Goal: Task Accomplishment & Management: Manage account settings

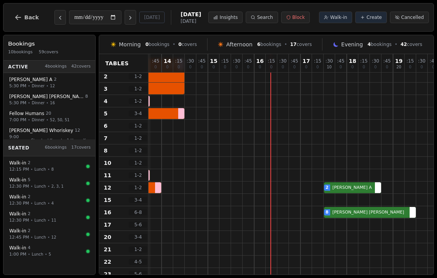
scroll to position [27, 103]
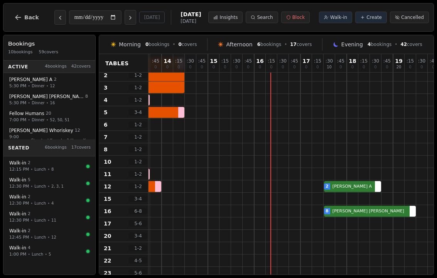
select select "****"
select select "*"
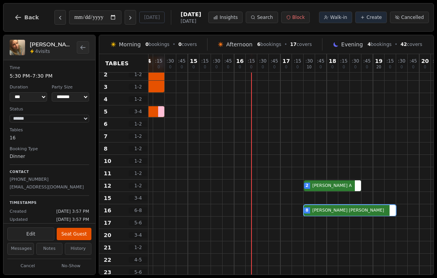
scroll to position [28, 123]
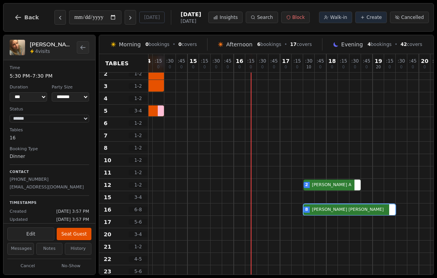
click at [352, 211] on div "8 [PERSON_NAME]" at bounding box center [314, 209] width 578 height 12
click at [45, 43] on h2 "[PERSON_NAME]" at bounding box center [51, 44] width 42 height 8
click at [22, 46] on img at bounding box center [17, 47] width 15 height 15
click at [19, 47] on img at bounding box center [17, 47] width 15 height 15
click at [47, 46] on h2 "[PERSON_NAME]" at bounding box center [51, 44] width 42 height 8
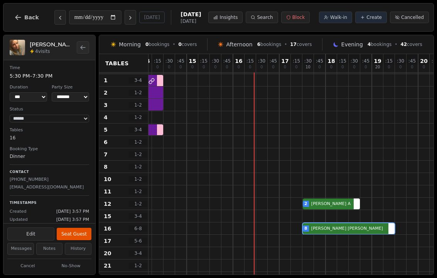
scroll to position [8, 137]
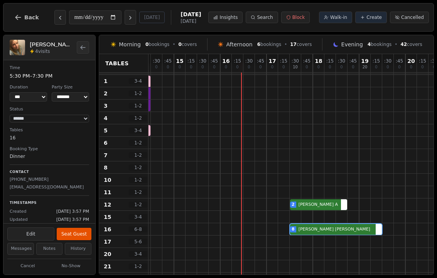
click at [329, 17] on icon at bounding box center [326, 17] width 5 height 5
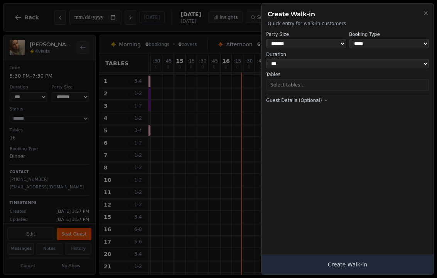
select select "****"
select select "*"
click at [334, 81] on button "Select tables..." at bounding box center [347, 85] width 163 height 12
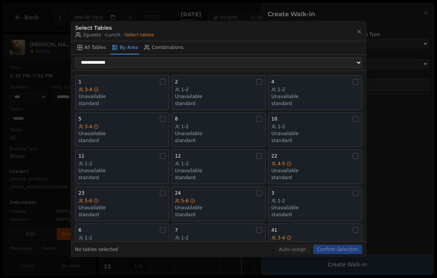
click at [223, 130] on div "Unavailable" at bounding box center [218, 133] width 87 height 6
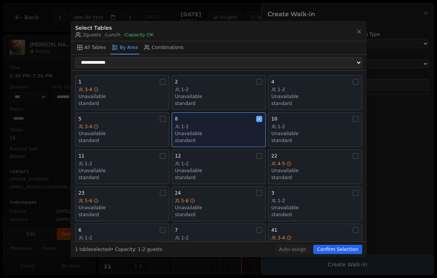
click at [327, 254] on button "Confirm Selection" at bounding box center [337, 249] width 49 height 9
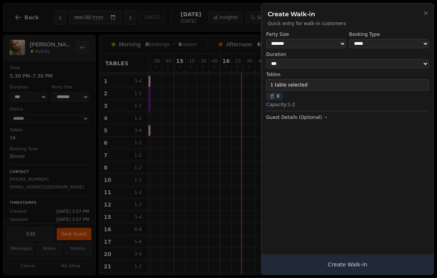
click at [331, 262] on button "Create Walk-in" at bounding box center [347, 264] width 172 height 20
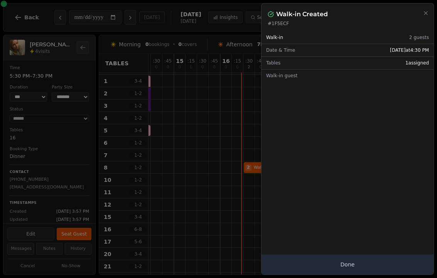
click at [329, 268] on button "Done" at bounding box center [347, 264] width 172 height 20
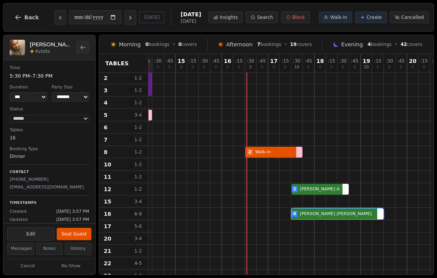
scroll to position [23, 134]
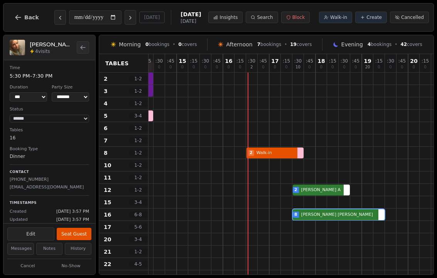
click at [255, 102] on div at bounding box center [252, 103] width 12 height 12
click at [326, 19] on button "Walk-in" at bounding box center [335, 18] width 33 height 12
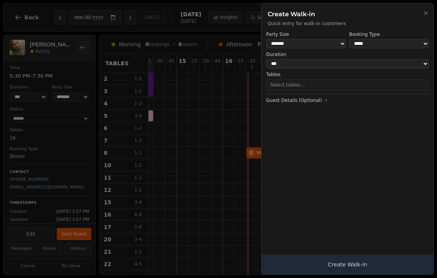
select select "****"
select select "*"
click at [336, 80] on button "Select tables..." at bounding box center [347, 85] width 163 height 12
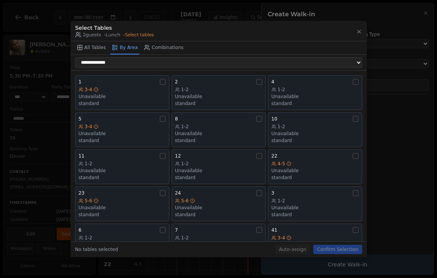
click at [304, 94] on div "1-2 Unavailable standard" at bounding box center [315, 96] width 87 height 20
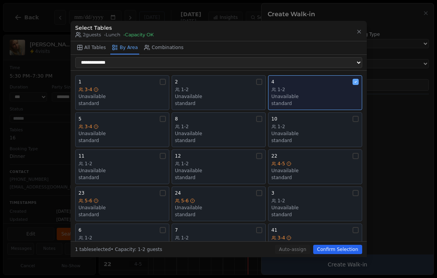
click at [338, 254] on button "Confirm Selection" at bounding box center [337, 249] width 49 height 9
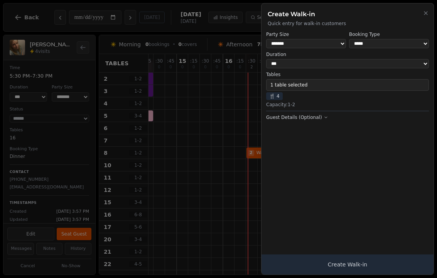
click at [325, 273] on button "Create Walk-in" at bounding box center [347, 264] width 172 height 20
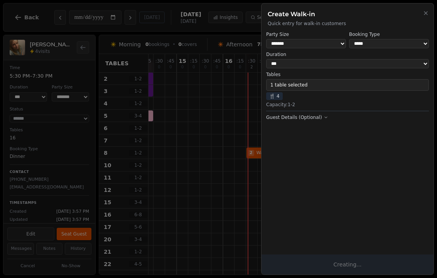
click at [341, 272] on button "Creating..." at bounding box center [347, 264] width 172 height 20
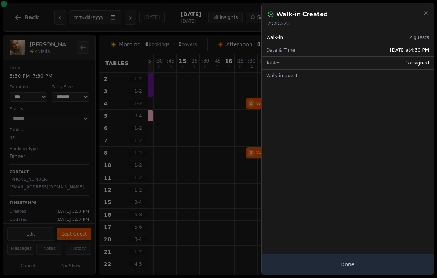
click at [338, 269] on button "Done" at bounding box center [347, 264] width 172 height 20
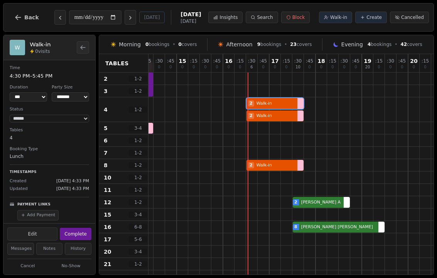
select select "****"
select select "*"
select select "******"
click at [283, 109] on div at bounding box center [287, 109] width 12 height 24
click at [49, 231] on button "Edit" at bounding box center [32, 233] width 50 height 13
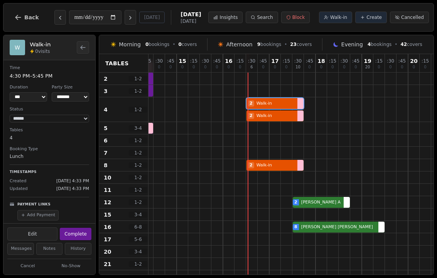
select select "*"
select select "****"
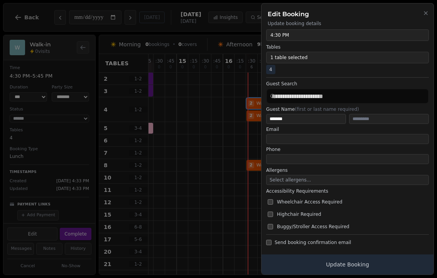
scroll to position [72, 0]
click at [433, 12] on div "Edit Booking Update booking details" at bounding box center [347, 14] width 172 height 23
click at [427, 14] on icon "button" at bounding box center [426, 13] width 6 height 6
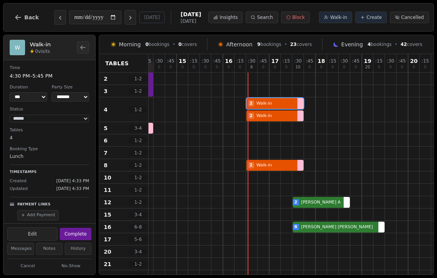
click at [34, 262] on button "Cancel" at bounding box center [27, 266] width 41 height 10
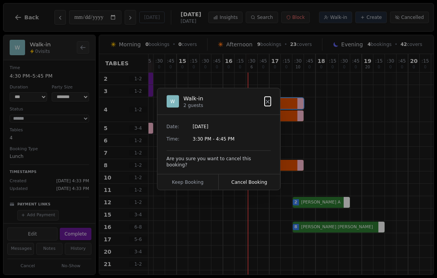
click at [254, 181] on button "Cancel Booking" at bounding box center [249, 181] width 61 height 15
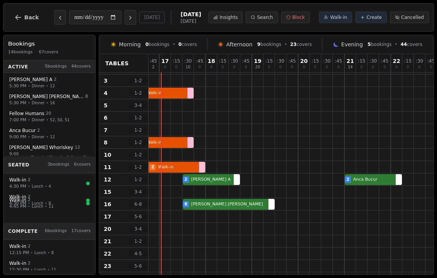
scroll to position [33, 244]
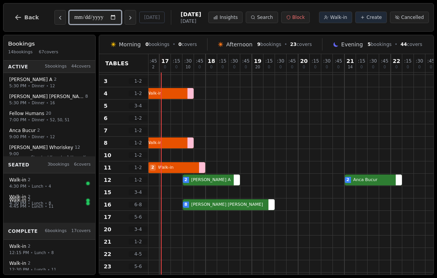
click at [89, 22] on input "**********" at bounding box center [95, 17] width 52 height 14
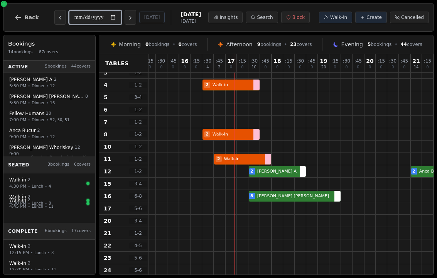
scroll to position [42, 179]
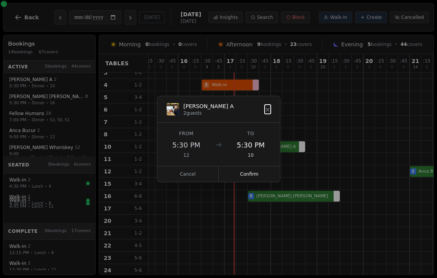
click at [243, 175] on button "Confirm" at bounding box center [249, 173] width 61 height 15
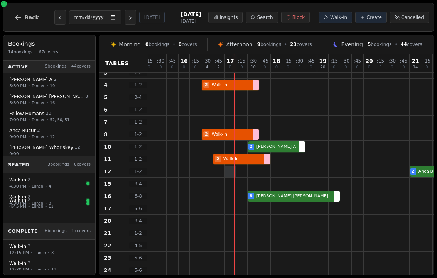
click at [232, 172] on div at bounding box center [230, 170] width 11 height 11
click at [335, 17] on span "Walk-in" at bounding box center [338, 17] width 17 height 6
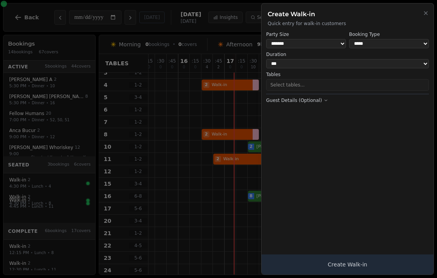
select select "****"
select select "*"
click at [281, 79] on button "Select tables..." at bounding box center [347, 85] width 163 height 12
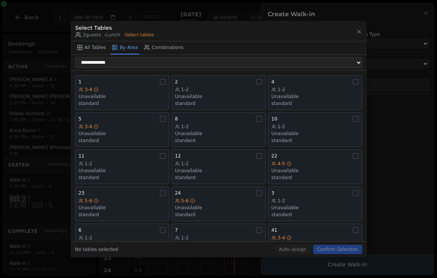
click at [194, 167] on div "Unavailable" at bounding box center [218, 170] width 87 height 6
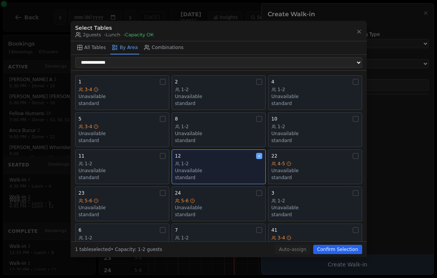
click at [334, 251] on button "Confirm Selection" at bounding box center [337, 249] width 49 height 9
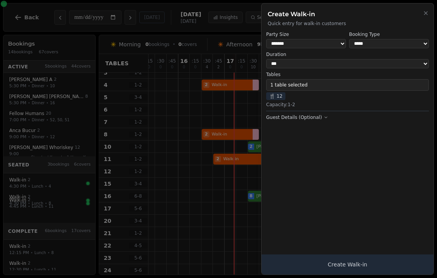
click at [318, 263] on button "Create Walk-in" at bounding box center [347, 264] width 172 height 20
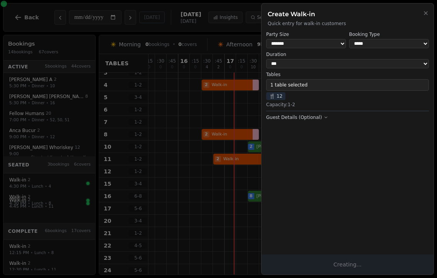
click at [324, 269] on button "Creating..." at bounding box center [347, 264] width 172 height 20
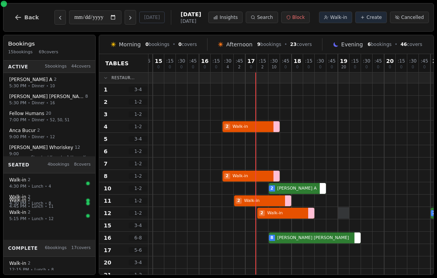
scroll to position [10, 158]
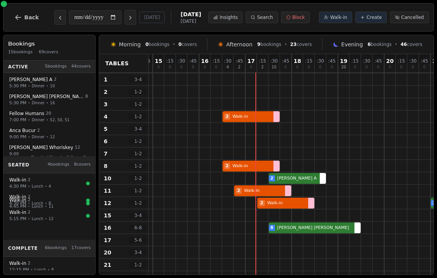
select select "****"
select select "*"
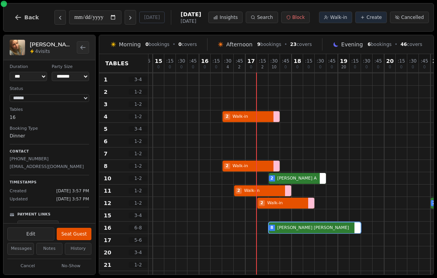
scroll to position [12, 159]
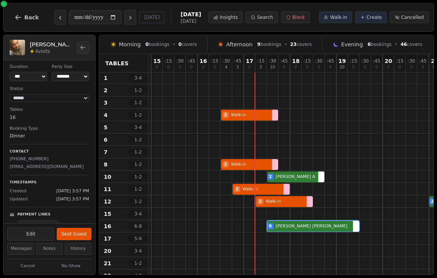
click at [328, 233] on div at bounding box center [331, 238] width 12 height 12
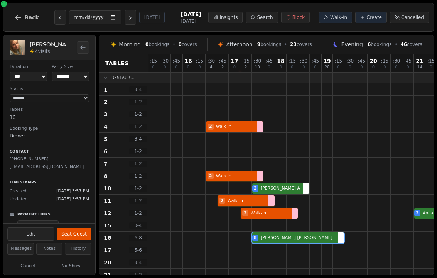
scroll to position [0, 174]
click at [247, 112] on div at bounding box center [247, 114] width 12 height 12
click at [338, 16] on span "Walk-in" at bounding box center [338, 17] width 17 height 6
select select "****"
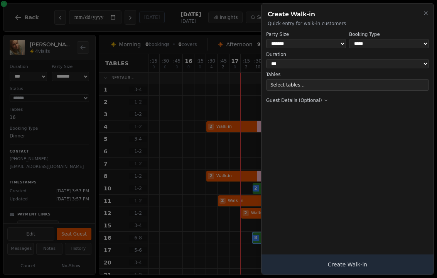
click at [303, 85] on button "Select tables..." at bounding box center [347, 85] width 163 height 12
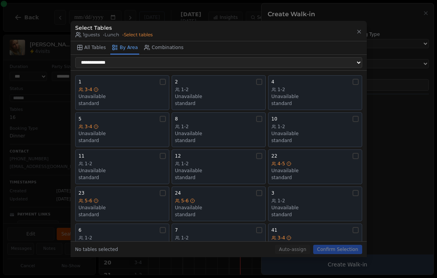
scroll to position [0, 0]
click at [195, 93] on div "Unavailable" at bounding box center [218, 96] width 87 height 6
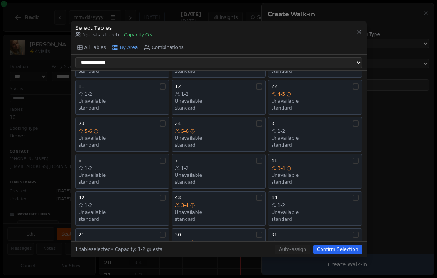
click at [330, 128] on div "1-2" at bounding box center [315, 131] width 87 height 6
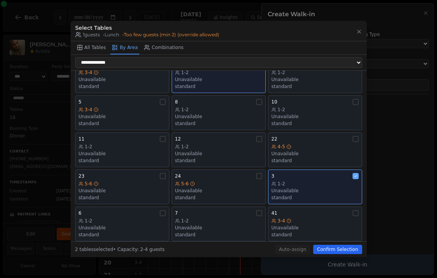
scroll to position [7, 0]
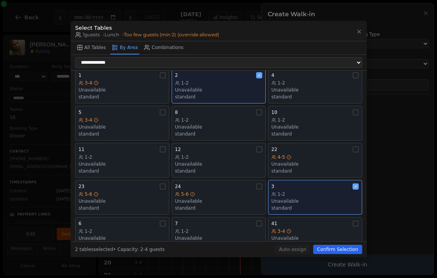
click at [213, 80] on div "1-2" at bounding box center [218, 83] width 87 height 6
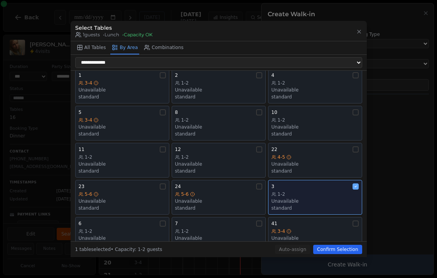
click at [340, 254] on button "Confirm Selection" at bounding box center [337, 249] width 49 height 9
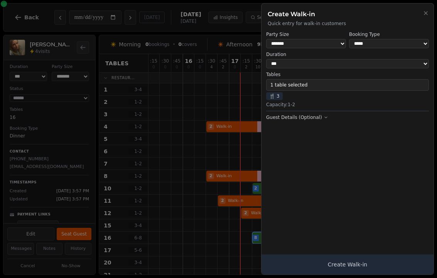
click at [335, 274] on button "Create Walk-in" at bounding box center [347, 264] width 172 height 20
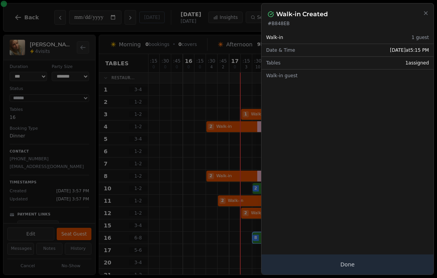
click at [362, 273] on button "Done" at bounding box center [347, 264] width 172 height 20
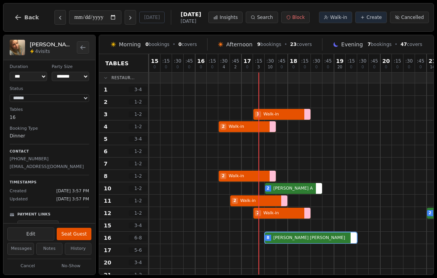
scroll to position [0, 159]
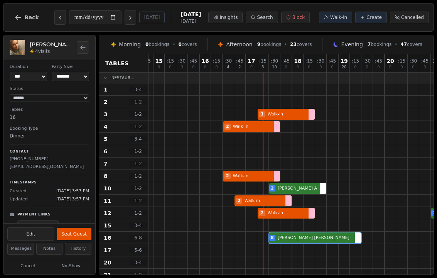
click at [87, 42] on button "Back to bookings list" at bounding box center [83, 47] width 12 height 12
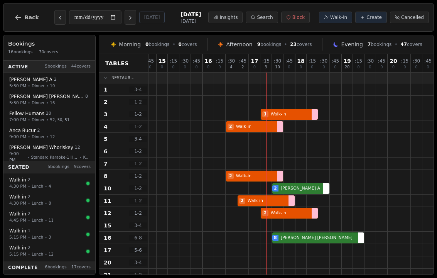
scroll to position [0, 153]
select select "****"
select select "*"
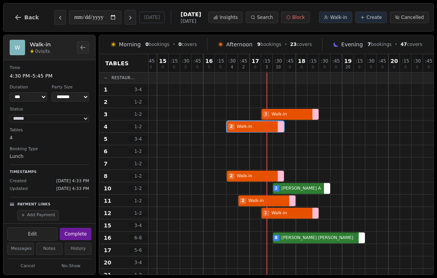
click at [80, 229] on button "Complete" at bounding box center [76, 234] width 32 height 12
select select "********"
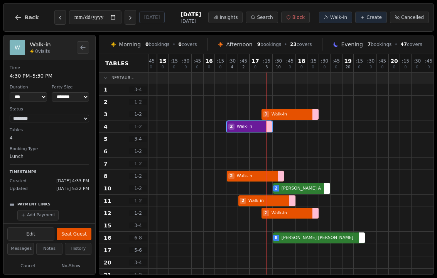
select select "****"
select select "*"
select select "******"
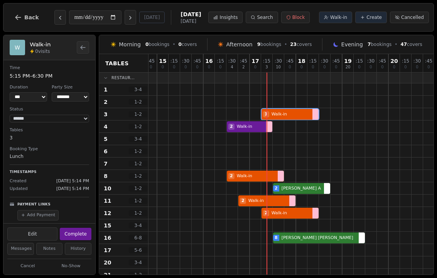
click at [279, 115] on div "1 Walk-in" at bounding box center [284, 114] width 578 height 12
select select "****"
select select "*"
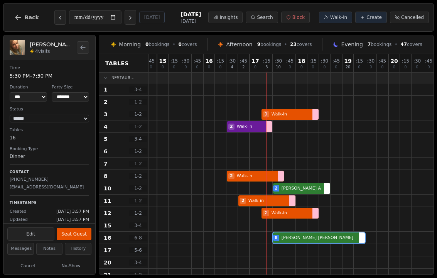
click at [307, 242] on div "8 [PERSON_NAME]" at bounding box center [284, 237] width 578 height 12
click at [79, 228] on button "Seat Guest" at bounding box center [74, 234] width 35 height 12
select select "******"
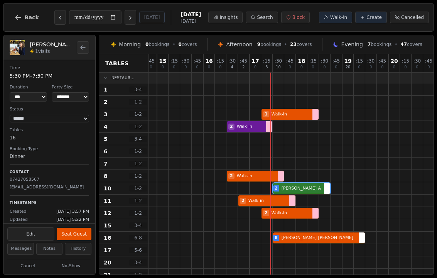
select select "****"
select select "*"
click at [309, 182] on div at bounding box center [313, 188] width 12 height 12
click at [76, 235] on button "Seat Guest" at bounding box center [74, 234] width 35 height 12
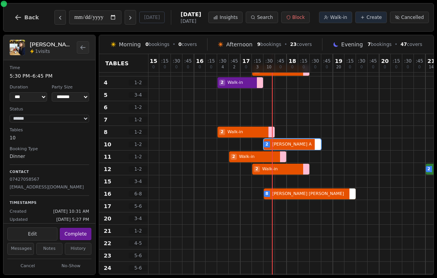
scroll to position [44, 163]
click at [238, 125] on div at bounding box center [234, 119] width 12 height 12
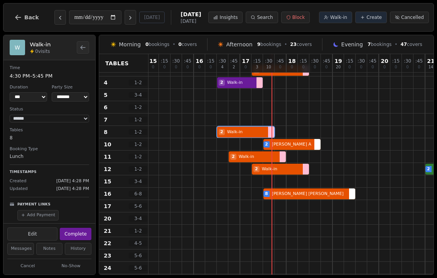
click at [239, 126] on div at bounding box center [234, 132] width 12 height 12
click at [76, 228] on button "Complete" at bounding box center [76, 234] width 32 height 12
select select "********"
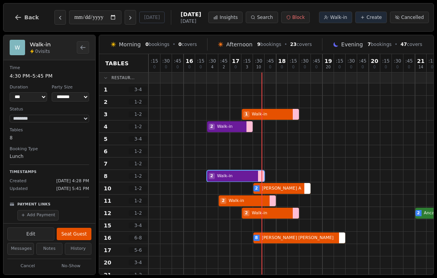
scroll to position [0, 173]
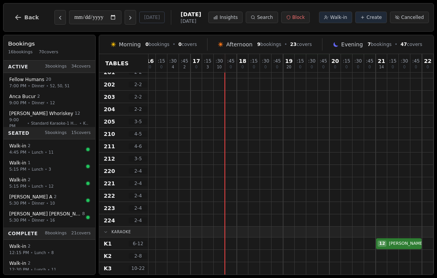
scroll to position [513, 212]
click at [239, 241] on div at bounding box center [242, 243] width 11 height 11
click at [239, 250] on div at bounding box center [243, 256] width 12 height 12
click at [240, 250] on div at bounding box center [242, 255] width 11 height 11
click at [335, 15] on span "Walk-in" at bounding box center [338, 17] width 17 height 6
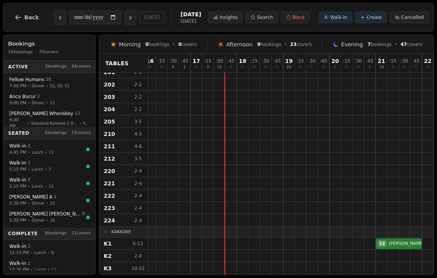
select select "****"
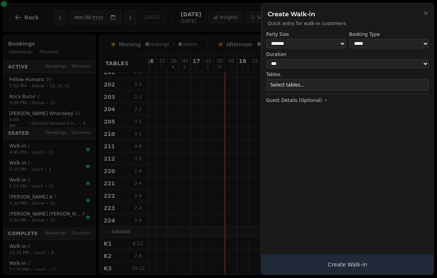
select select "*"
click at [387, 45] on select "**********" at bounding box center [389, 43] width 80 height 9
select select "**********"
click at [371, 267] on button "Create Walk-in" at bounding box center [347, 264] width 172 height 20
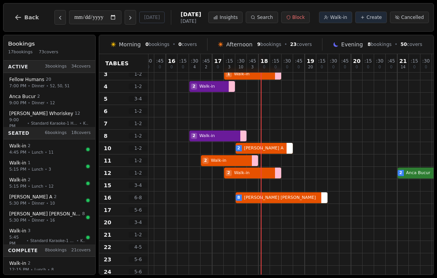
scroll to position [83, 199]
